Goal: Information Seeking & Learning: Learn about a topic

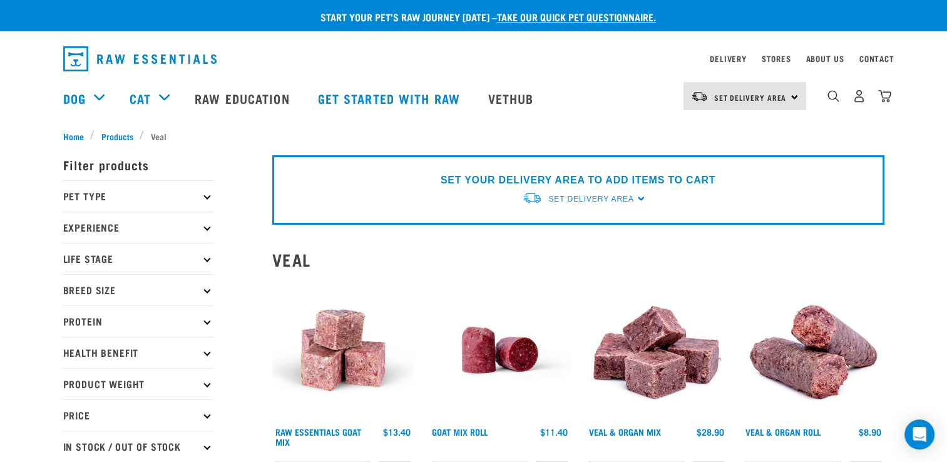
scroll to position [63, 0]
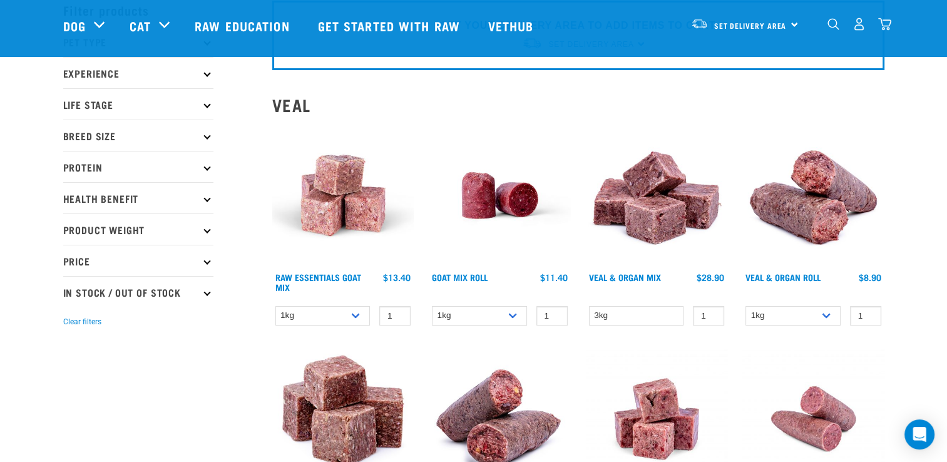
click at [811, 215] on img at bounding box center [813, 196] width 142 height 142
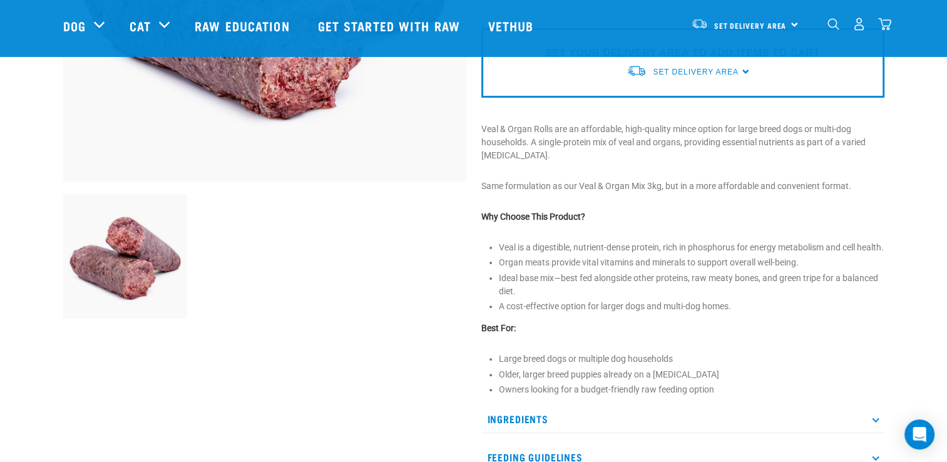
scroll to position [438, 0]
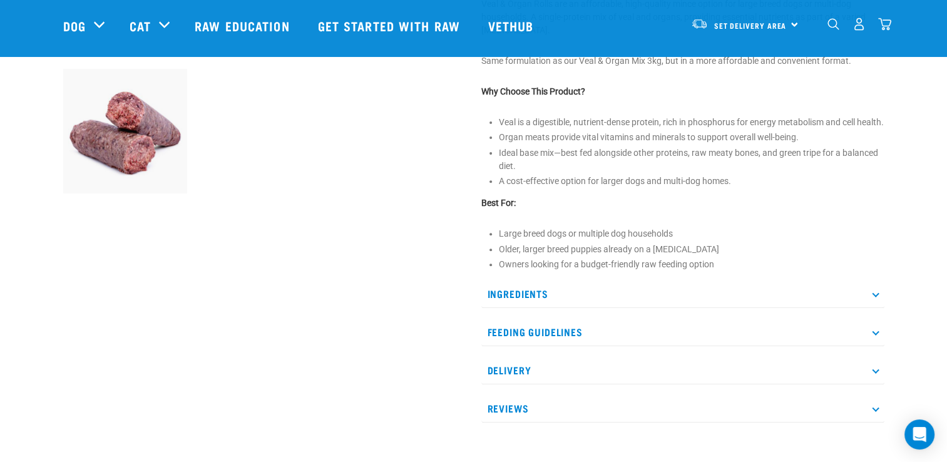
click at [880, 304] on p "Ingredients" at bounding box center [682, 294] width 403 height 28
